Goal: Information Seeking & Learning: Learn about a topic

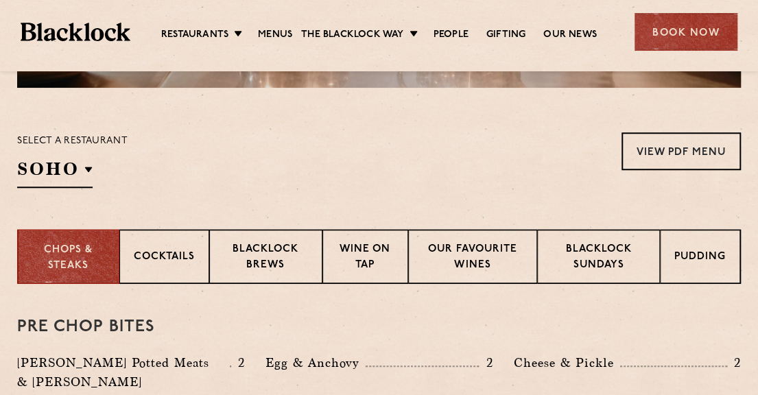
scroll to position [411, 0]
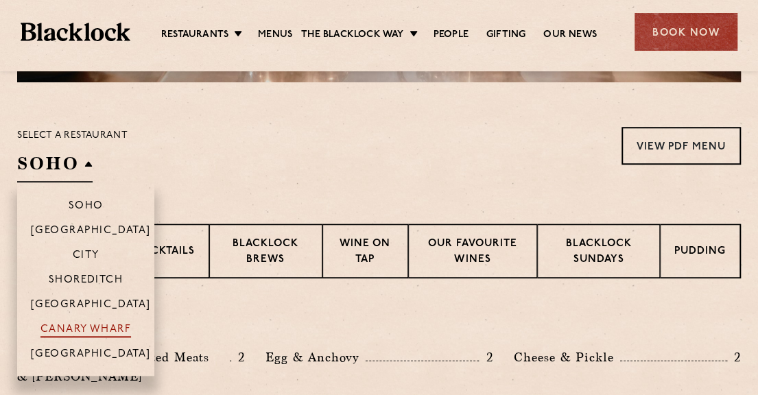
click at [69, 326] on p "Canary Wharf" at bounding box center [85, 331] width 90 height 14
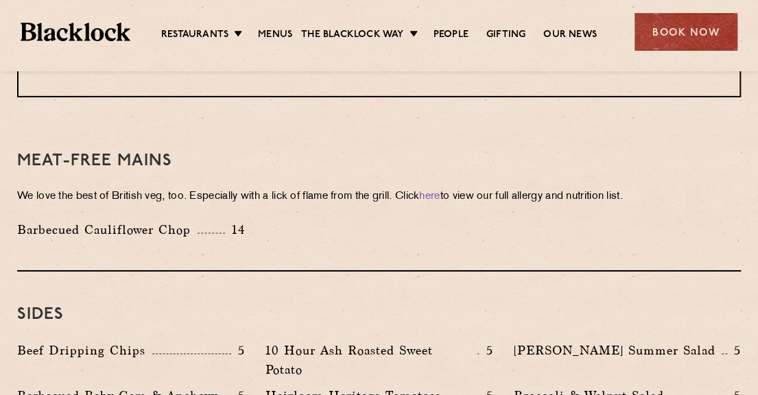
scroll to position [1909, 0]
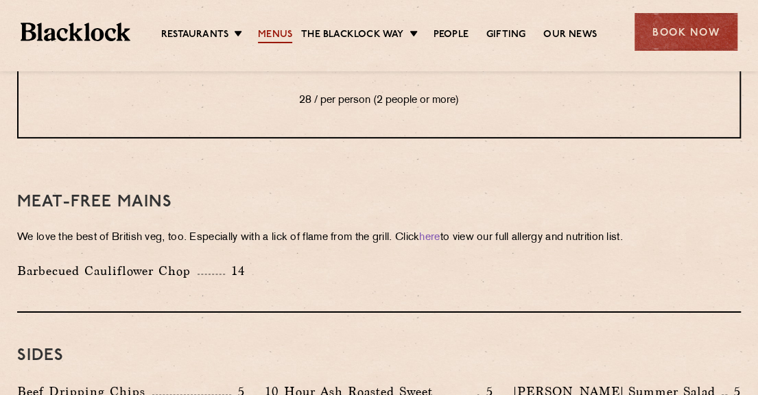
click at [280, 34] on link "Menus" at bounding box center [275, 35] width 34 height 15
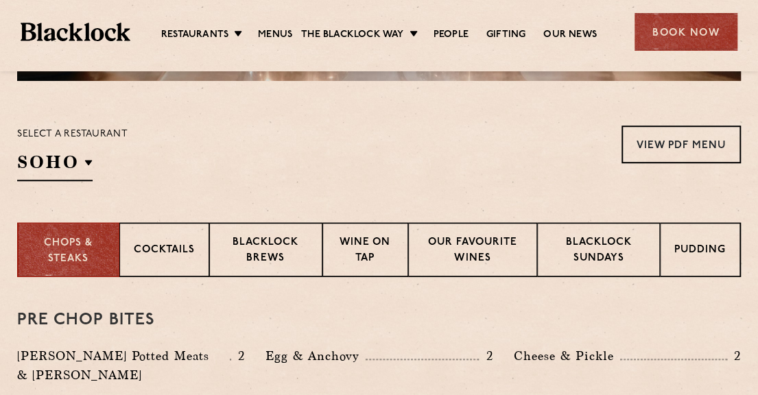
scroll to position [480, 0]
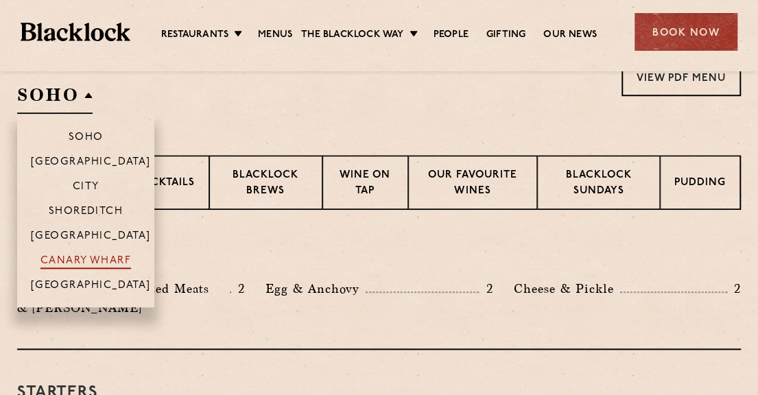
click at [80, 262] on p "Canary Wharf" at bounding box center [85, 262] width 90 height 14
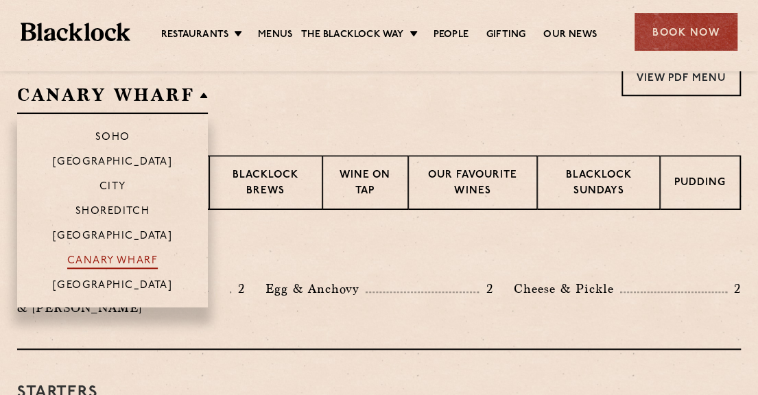
click at [86, 260] on p "Canary Wharf" at bounding box center [112, 262] width 90 height 14
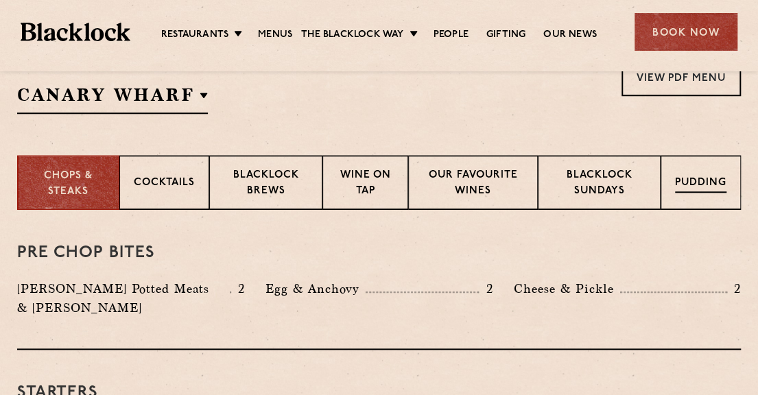
click at [694, 183] on p "Pudding" at bounding box center [700, 183] width 51 height 17
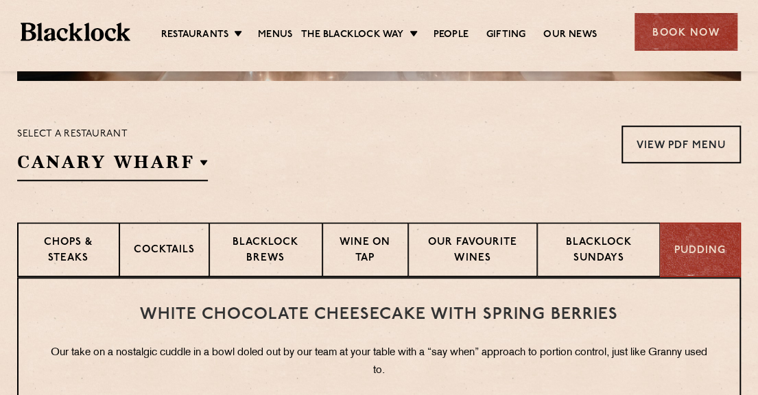
scroll to position [411, 0]
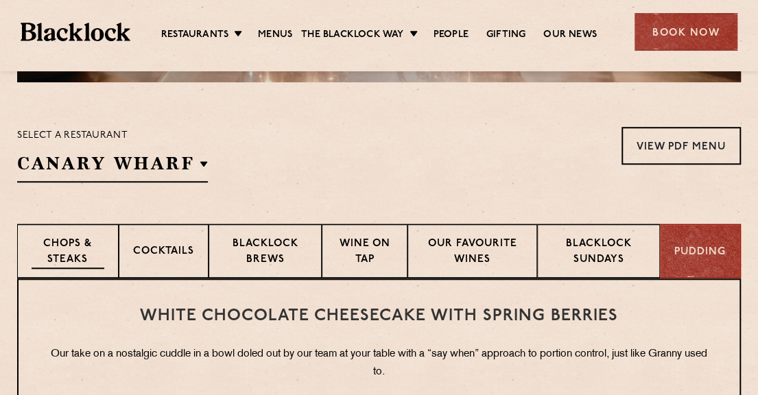
click at [58, 252] on p "Chops & Steaks" at bounding box center [68, 253] width 73 height 32
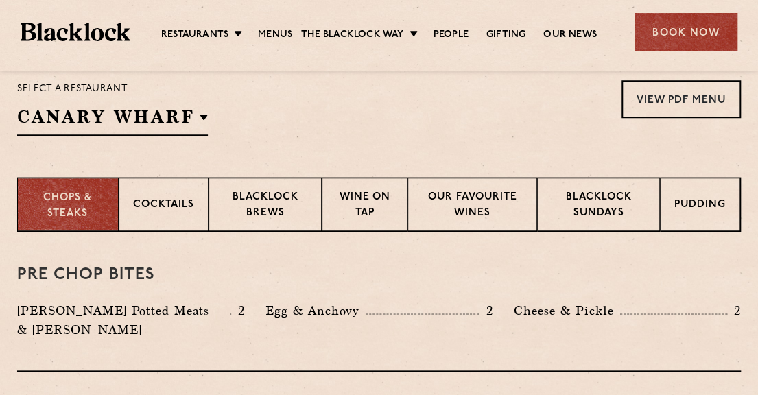
scroll to position [480, 0]
